Goal: Transaction & Acquisition: Purchase product/service

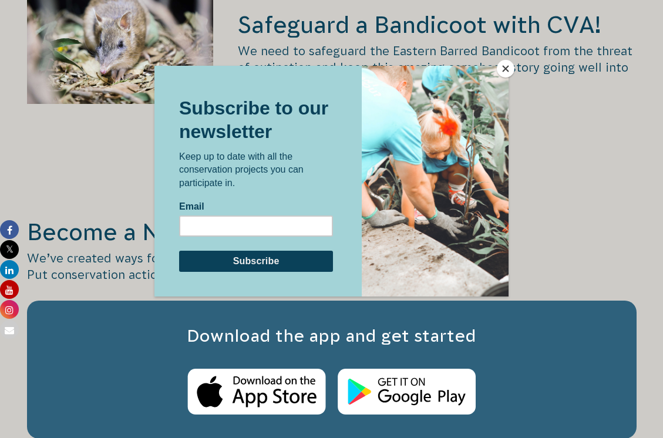
scroll to position [2115, 0]
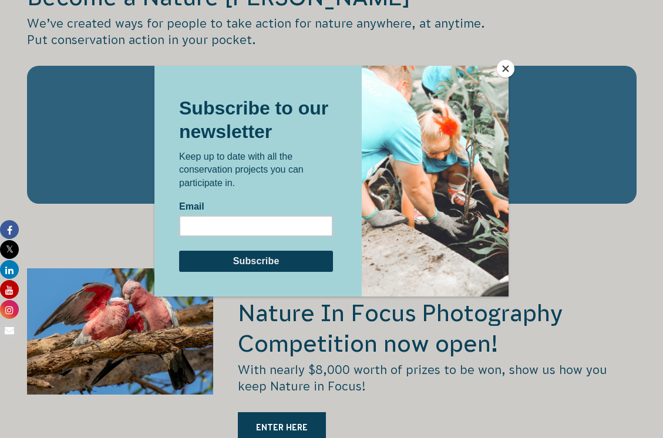
click at [506, 64] on button "Close" at bounding box center [506, 69] width 18 height 18
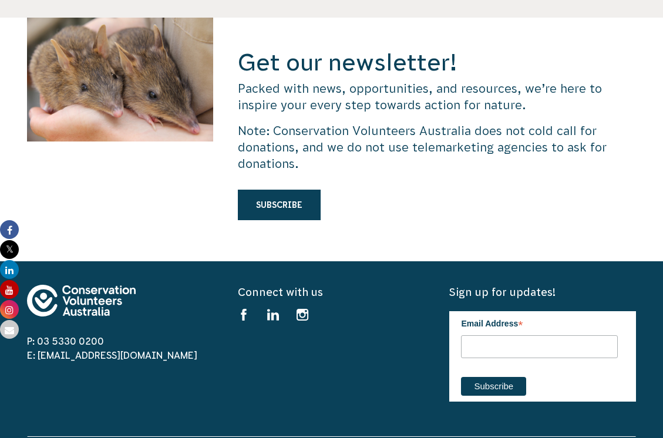
scroll to position [3642, 0]
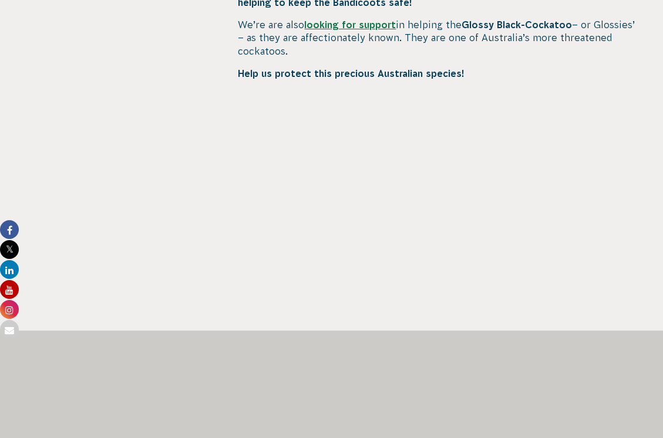
scroll to position [714, 0]
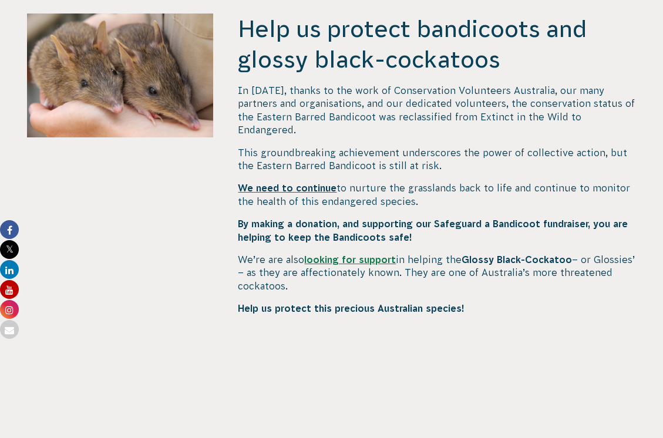
scroll to position [587, 0]
